Goal: Contribute content: Add original content to the website for others to see

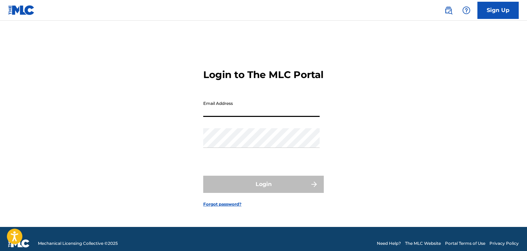
type input "[EMAIL_ADDRESS][DOMAIN_NAME]"
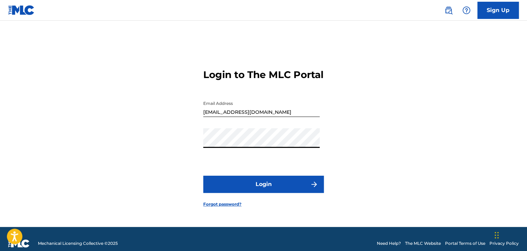
click at [298, 193] on button "Login" at bounding box center [263, 184] width 121 height 17
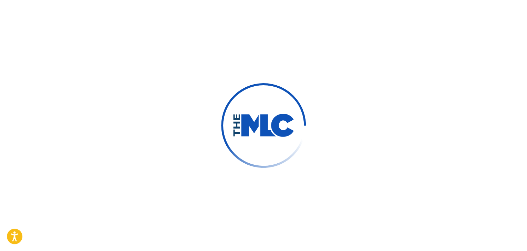
click at [297, 195] on div at bounding box center [263, 125] width 527 height 251
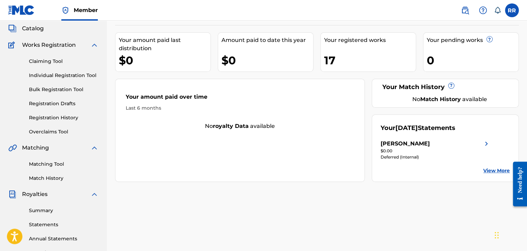
scroll to position [40, 0]
click at [484, 142] on img at bounding box center [486, 144] width 8 height 8
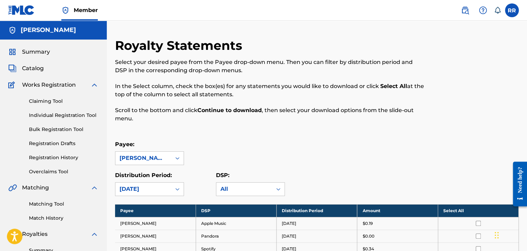
click at [44, 52] on span "Summary" at bounding box center [36, 52] width 28 height 8
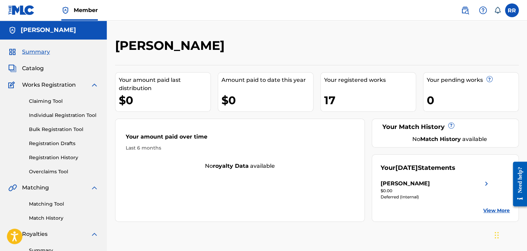
click at [40, 69] on span "Catalog" at bounding box center [33, 68] width 22 height 8
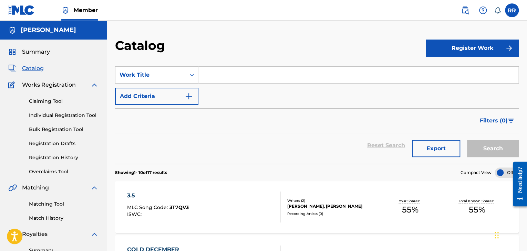
click at [224, 75] on input "Search Form" at bounding box center [358, 75] width 320 height 17
click at [463, 49] on button "Register Work" at bounding box center [472, 48] width 93 height 17
click at [454, 71] on link "Individual" at bounding box center [472, 70] width 93 height 17
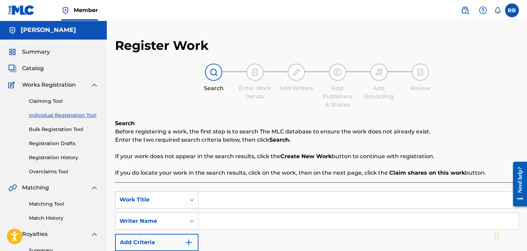
scroll to position [50, 0]
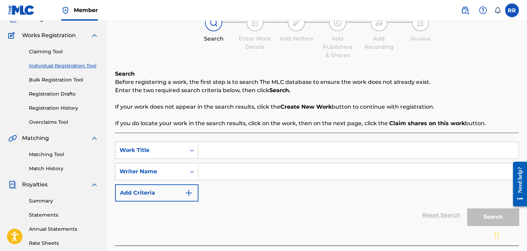
click at [252, 160] on div "SearchWithCriteria72e7ddaf-a94c-4087-86ad-24b74ba3e03c Work Title SearchWithCri…" at bounding box center [317, 172] width 404 height 60
click at [267, 146] on input "Search Form" at bounding box center [358, 150] width 320 height 17
type input "War Ready"
click at [287, 163] on div "SearchWithCriteria72e7ddaf-a94c-4087-86ad-24b74ba3e03c Work Title War Ready Sea…" at bounding box center [317, 172] width 404 height 60
click at [283, 175] on input "Search Form" at bounding box center [358, 172] width 320 height 17
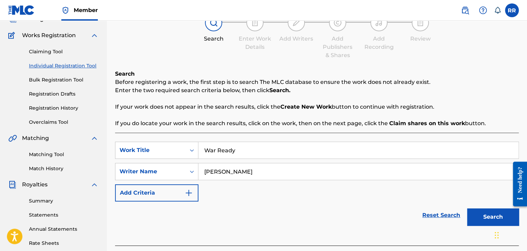
type input "[PERSON_NAME]"
click at [260, 160] on div "SearchWithCriteria72e7ddaf-a94c-4087-86ad-24b74ba3e03c Work Title War Ready Sea…" at bounding box center [317, 172] width 404 height 60
click at [261, 155] on input "War Ready" at bounding box center [358, 150] width 320 height 17
type input "War Ready (feat. 404 Chew)"
click at [377, 215] on div "Reset Search Search" at bounding box center [317, 216] width 404 height 28
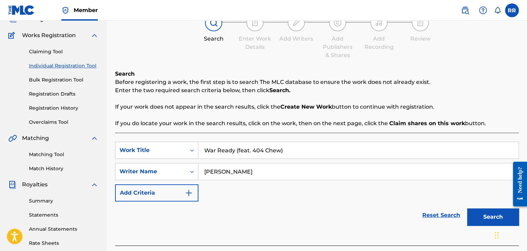
click at [496, 215] on button "Search" at bounding box center [493, 217] width 52 height 17
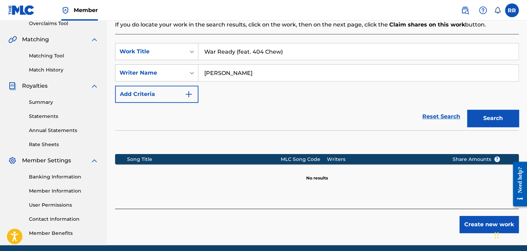
scroll to position [153, 0]
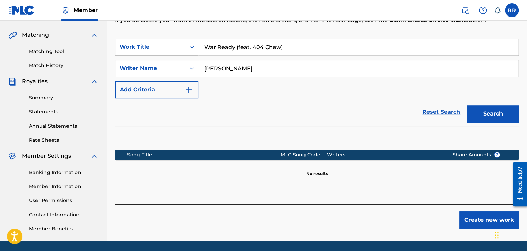
click at [471, 226] on button "Create new work" at bounding box center [488, 220] width 59 height 17
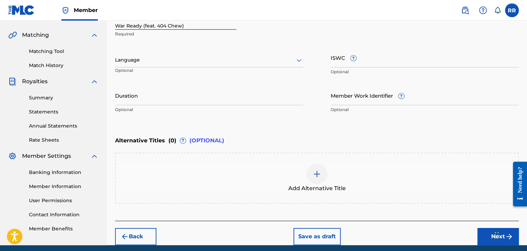
scroll to position [99, 0]
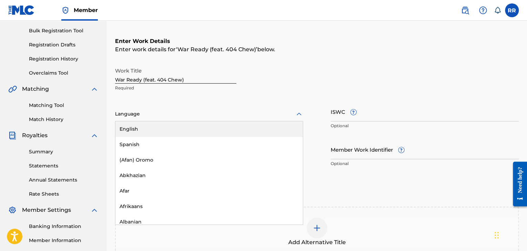
click at [190, 109] on div "Language" at bounding box center [209, 114] width 188 height 14
click at [179, 127] on div "English" at bounding box center [208, 129] width 187 height 15
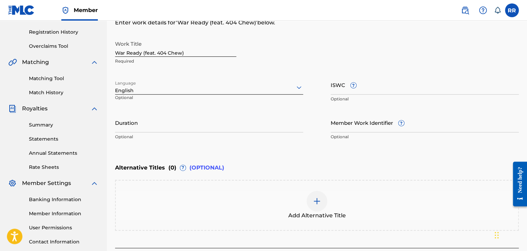
scroll to position [179, 0]
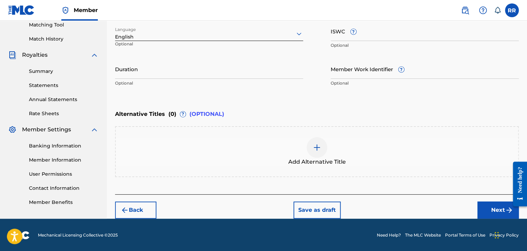
click at [489, 216] on button "Next" at bounding box center [497, 210] width 41 height 17
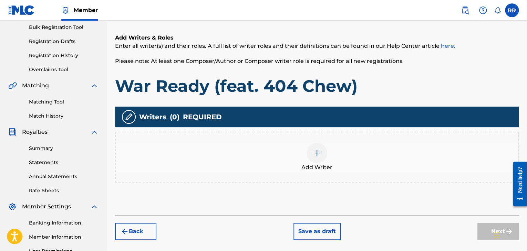
scroll to position [107, 0]
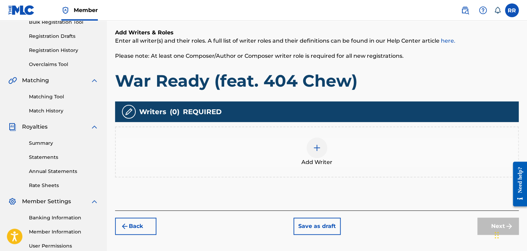
click at [326, 159] on span "Add Writer" at bounding box center [316, 162] width 31 height 8
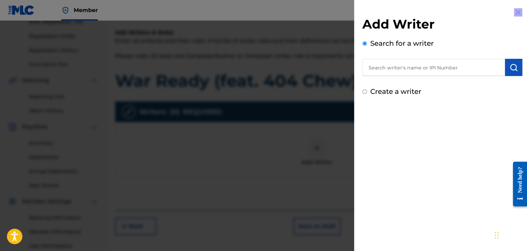
click at [326, 159] on div at bounding box center [263, 146] width 527 height 251
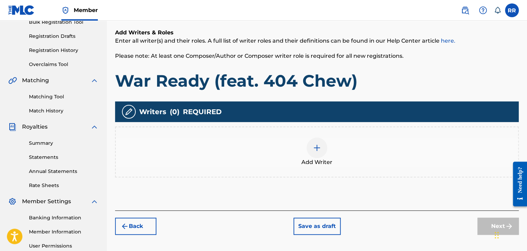
click at [326, 159] on span "Add Writer" at bounding box center [316, 162] width 31 height 8
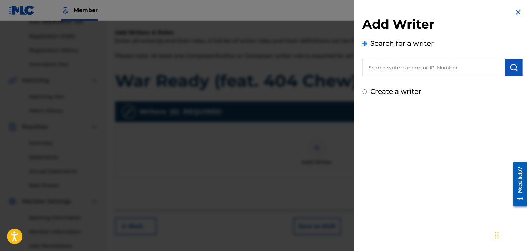
click at [423, 66] on input "text" at bounding box center [433, 67] width 143 height 17
click at [422, 66] on input "text" at bounding box center [433, 67] width 143 height 17
type input "m"
type input "[PERSON_NAME]"
click at [514, 66] on img "submit" at bounding box center [513, 67] width 8 height 8
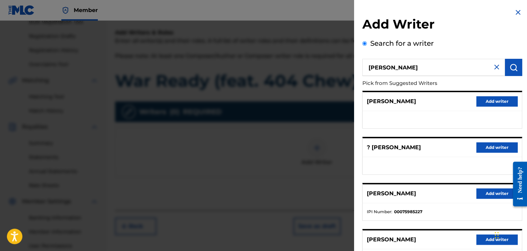
click at [509, 68] on img "submit" at bounding box center [513, 67] width 8 height 8
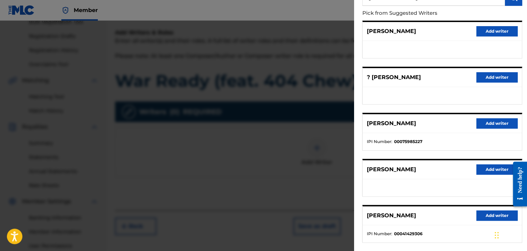
scroll to position [105, 0]
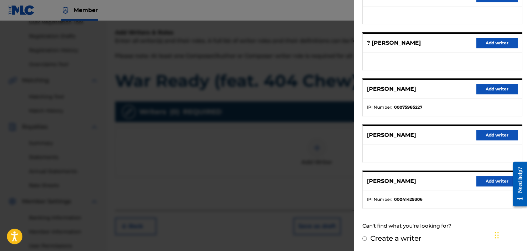
click at [494, 134] on button "Add writer" at bounding box center [496, 135] width 41 height 10
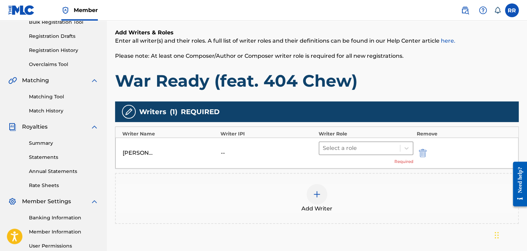
click at [375, 151] on div at bounding box center [360, 149] width 74 height 10
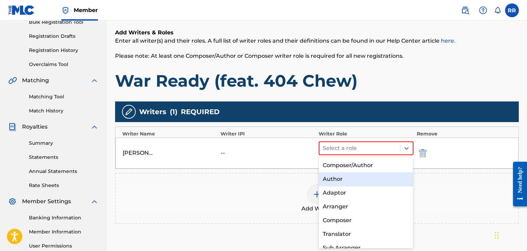
click at [350, 178] on div "Author" at bounding box center [366, 180] width 95 height 14
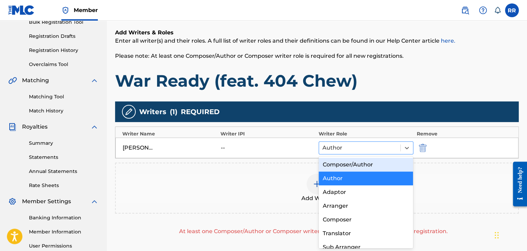
click at [366, 150] on div at bounding box center [359, 148] width 74 height 10
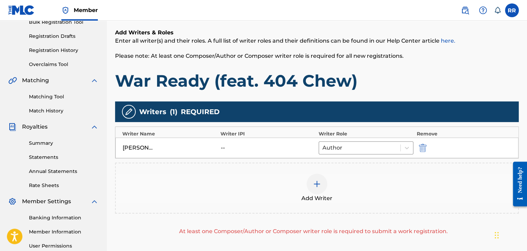
click at [288, 170] on div "Add Writer" at bounding box center [317, 188] width 404 height 51
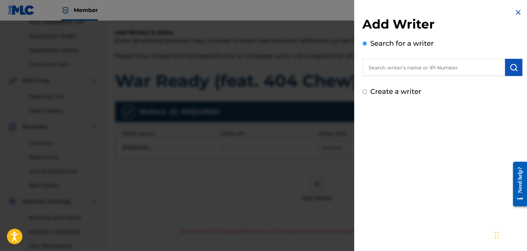
click at [513, 17] on h2 "Add Writer" at bounding box center [442, 26] width 160 height 18
click at [519, 14] on img at bounding box center [518, 12] width 8 height 8
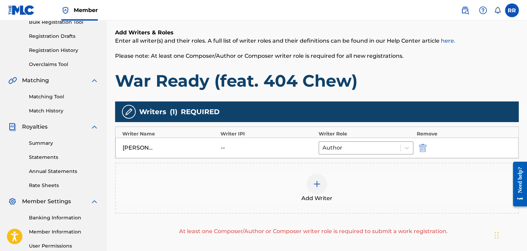
click at [309, 193] on div "Add Writer" at bounding box center [317, 188] width 402 height 29
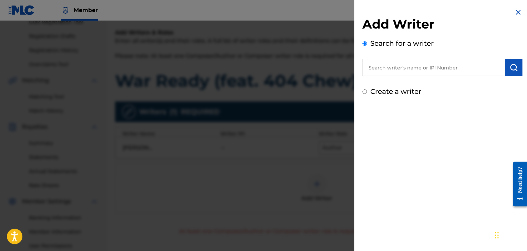
click at [452, 59] on input "text" at bounding box center [433, 67] width 143 height 17
click at [452, 60] on input "text" at bounding box center [433, 67] width 143 height 17
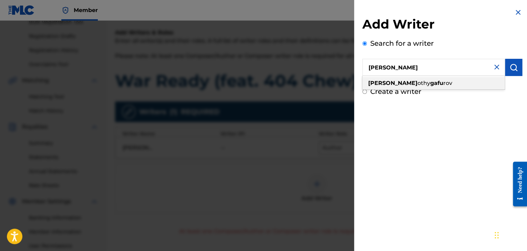
click at [420, 82] on div "tim othy gafu rov" at bounding box center [433, 83] width 142 height 12
type input "timothy gafurov"
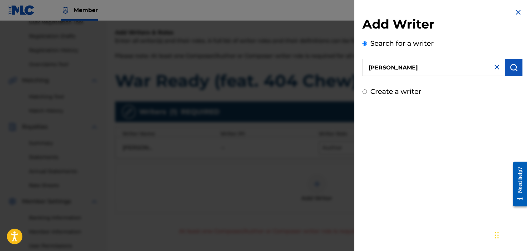
click at [509, 63] on img "submit" at bounding box center [513, 67] width 8 height 8
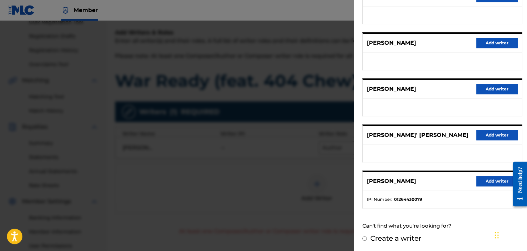
click at [495, 179] on button "Add writer" at bounding box center [496, 181] width 41 height 10
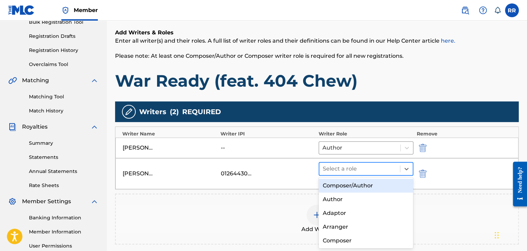
click at [384, 172] on div at bounding box center [360, 169] width 74 height 10
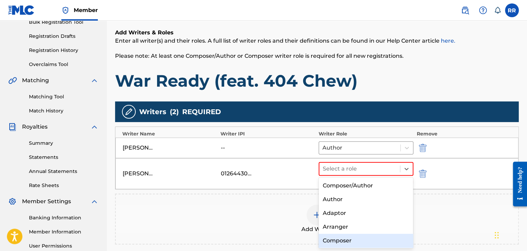
click at [336, 240] on div "Composer" at bounding box center [366, 241] width 95 height 14
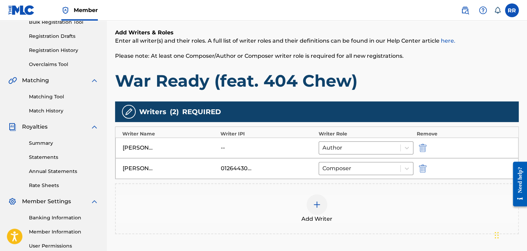
scroll to position [180, 0]
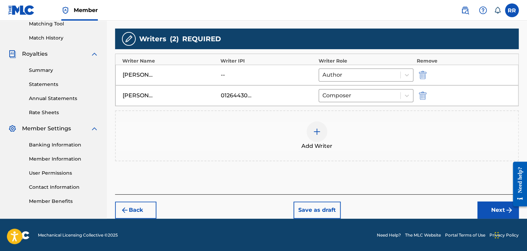
click at [502, 207] on button "Next" at bounding box center [497, 210] width 41 height 17
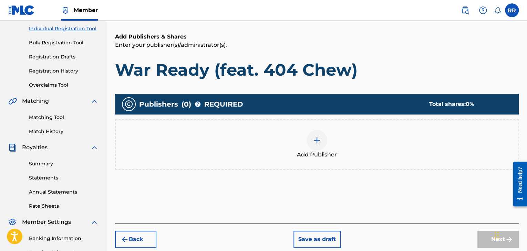
scroll to position [87, 0]
click at [322, 153] on span "Add Publisher" at bounding box center [317, 155] width 40 height 8
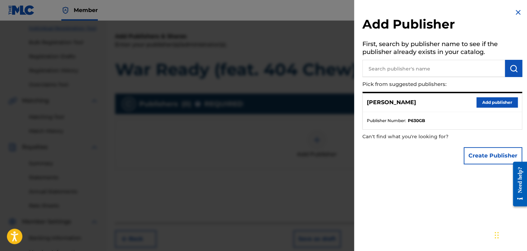
click at [485, 103] on button "Add publisher" at bounding box center [496, 102] width 41 height 10
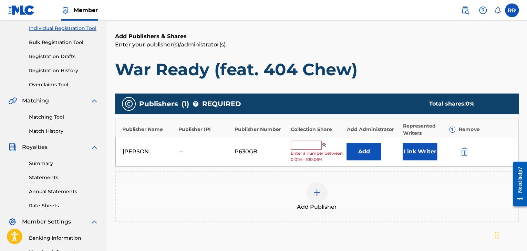
click at [313, 142] on input "text" at bounding box center [306, 145] width 31 height 9
type input "55"
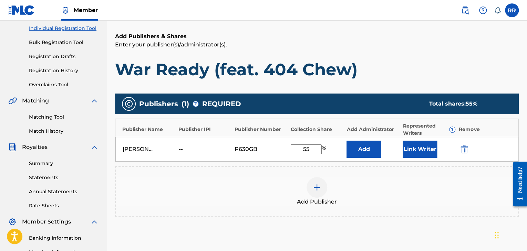
click at [417, 149] on button "Link Writer" at bounding box center [420, 149] width 34 height 17
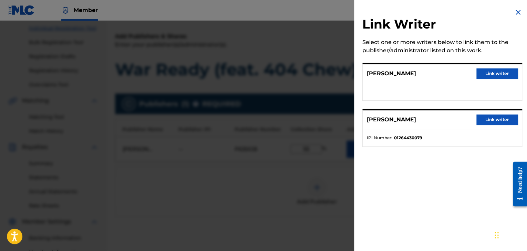
click at [489, 123] on button "Link writer" at bounding box center [496, 120] width 41 height 10
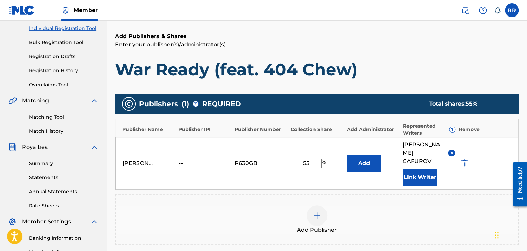
click at [423, 169] on button "Link Writer" at bounding box center [420, 177] width 34 height 17
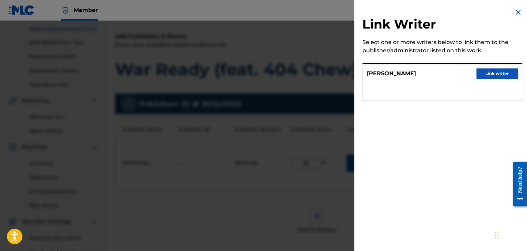
click at [491, 71] on button "Link writer" at bounding box center [496, 74] width 41 height 10
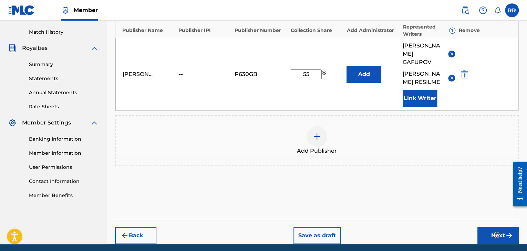
scroll to position [187, 0]
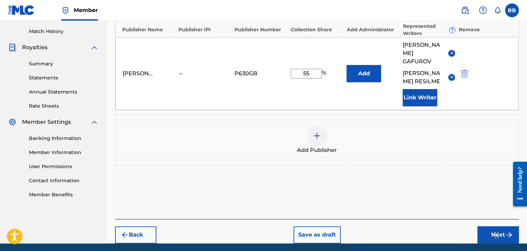
click at [485, 229] on button "Next" at bounding box center [497, 235] width 41 height 17
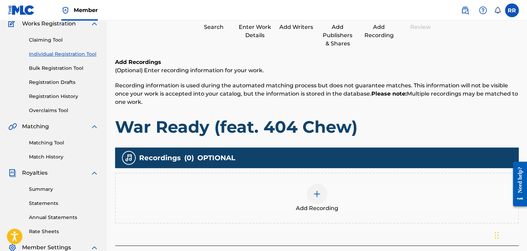
scroll to position [64, 0]
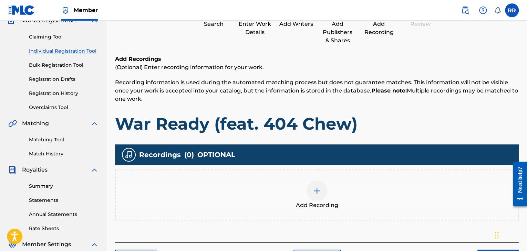
click at [352, 213] on div "Add Recording" at bounding box center [317, 195] width 404 height 51
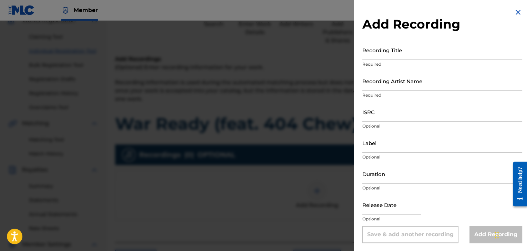
click at [398, 54] on input "Recording Title" at bounding box center [442, 50] width 160 height 20
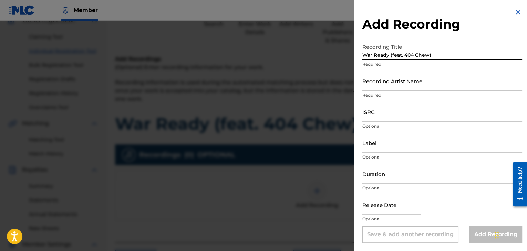
type input "War Ready (feat. 404 Chew)"
click at [398, 81] on input "Recording Artist Name" at bounding box center [442, 81] width 160 height 20
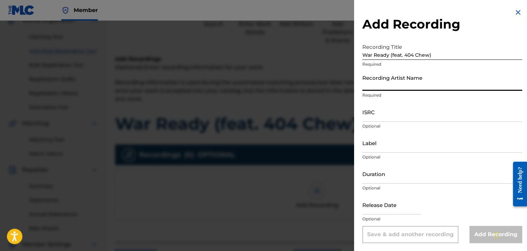
type input "[PERSON_NAME]"
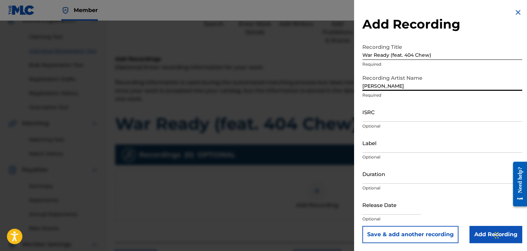
click at [407, 83] on input "[PERSON_NAME]" at bounding box center [442, 81] width 160 height 20
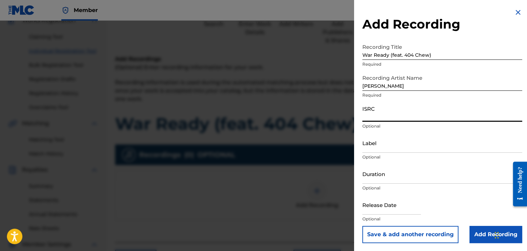
click at [403, 111] on input "ISRC" at bounding box center [442, 112] width 160 height 20
paste input "QZZ7W2517286"
type input "QZZ7W2517286"
click at [379, 148] on input "Label" at bounding box center [442, 143] width 160 height 20
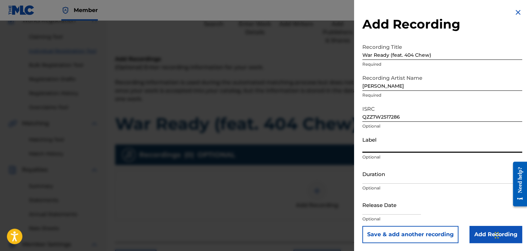
type input "RG Labels"
click at [400, 177] on input "Duration" at bounding box center [442, 174] width 160 height 20
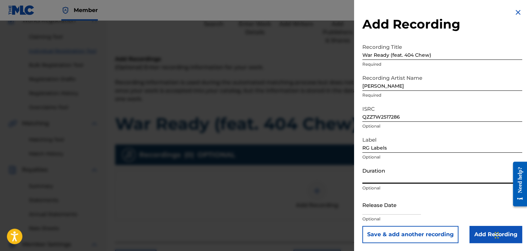
click at [381, 208] on input "text" at bounding box center [391, 205] width 59 height 20
select select "8"
select select "2025"
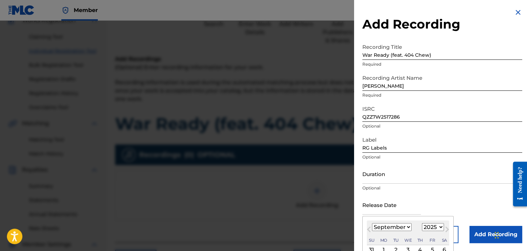
scroll to position [54, 0]
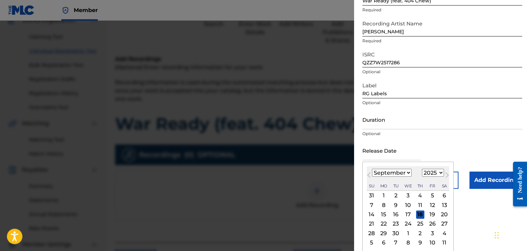
click at [432, 214] on div "19" at bounding box center [432, 215] width 8 height 8
type input "September 19 2025"
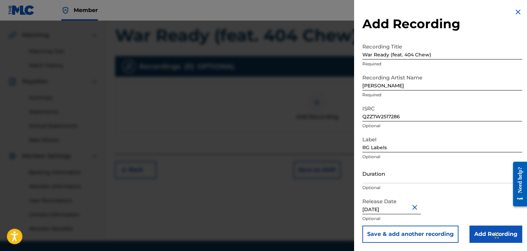
scroll to position [153, 0]
click at [486, 233] on input "Add Recording" at bounding box center [495, 234] width 53 height 17
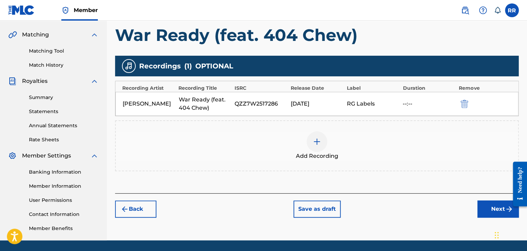
click at [495, 207] on button "Next" at bounding box center [497, 209] width 41 height 17
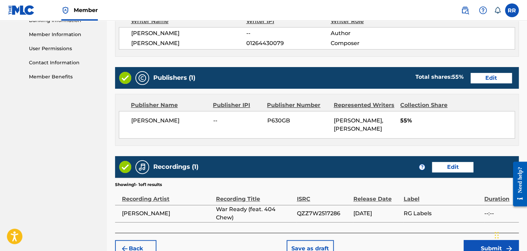
scroll to position [343, 0]
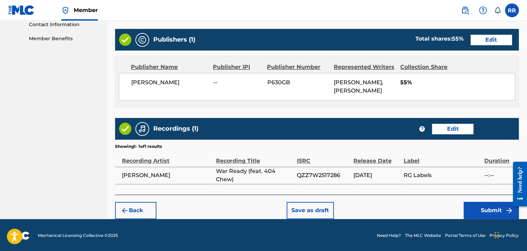
click at [484, 207] on button "Submit" at bounding box center [491, 210] width 55 height 17
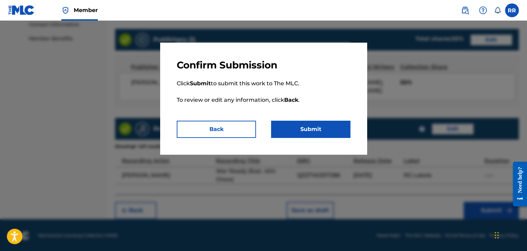
click at [340, 126] on button "Submit" at bounding box center [310, 129] width 79 height 17
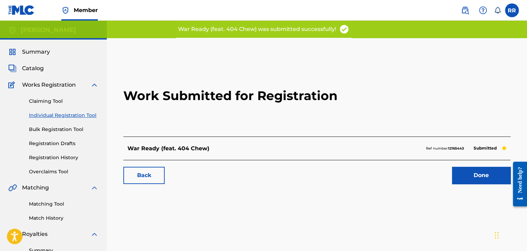
click at [458, 177] on link "Done" at bounding box center [481, 175] width 59 height 17
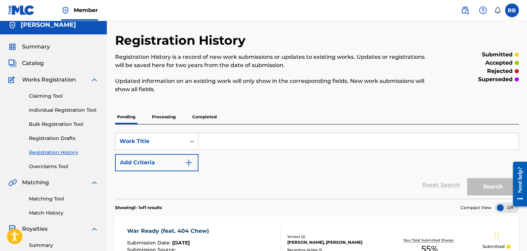
scroll to position [2, 0]
